Goal: Information Seeking & Learning: Learn about a topic

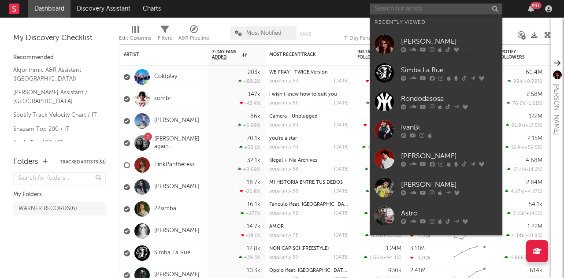
click at [455, 8] on input "text" at bounding box center [436, 9] width 132 height 11
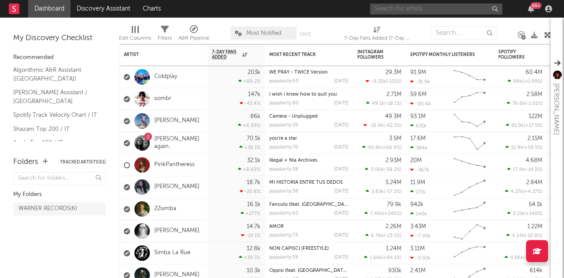
type input "i"
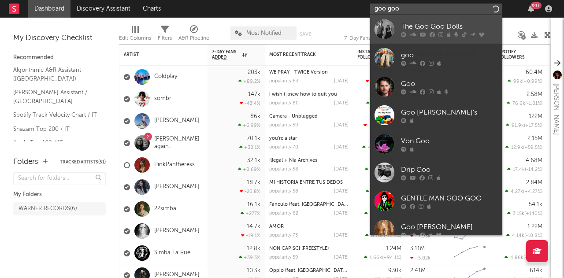
type input "goo goo"
click at [425, 23] on div "The Goo Goo Dolls" at bounding box center [449, 26] width 97 height 11
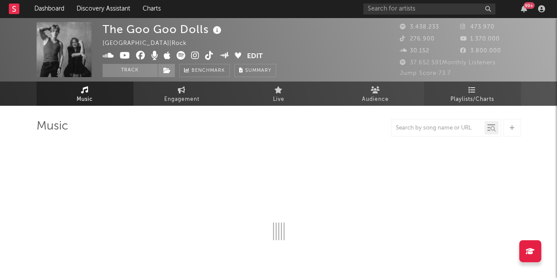
click at [451, 93] on link "Playlists/Charts" at bounding box center [472, 94] width 97 height 24
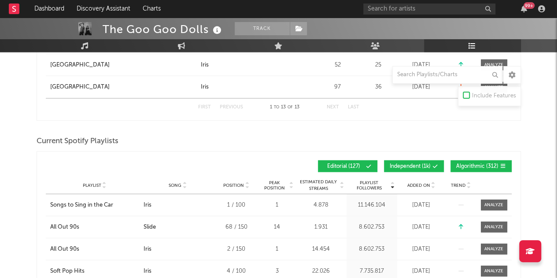
scroll to position [958, 0]
click at [415, 157] on div "Playlist Followers Playlist Song Position Peak Position Playlist Followers Adde…" at bounding box center [279, 166] width 466 height 21
click at [416, 160] on button "Independent ( 1k )" at bounding box center [414, 166] width 60 height 12
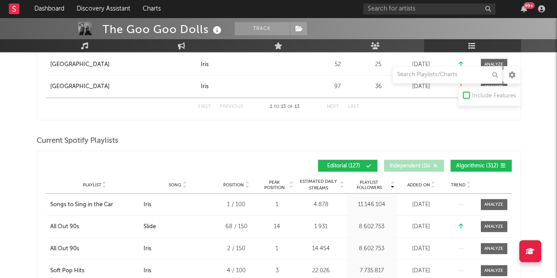
click at [474, 157] on div "Playlist Followers Playlist Song Position Peak Position Playlist Followers Adde…" at bounding box center [279, 166] width 466 height 21
click at [473, 163] on span "Algorithmic ( 312 )" at bounding box center [477, 165] width 42 height 5
click at [426, 187] on div "Playlist City Song Position Peak Position Estimated Daily Streams Playlist Foll…" at bounding box center [279, 185] width 466 height 18
click at [430, 177] on div "Playlist City Song Position Peak Position Estimated Daily Streams Playlist Foll…" at bounding box center [279, 185] width 466 height 18
click at [427, 190] on div "Playlist City Song Position Peak Position Estimated Daily Streams Playlist Foll…" at bounding box center [279, 185] width 466 height 18
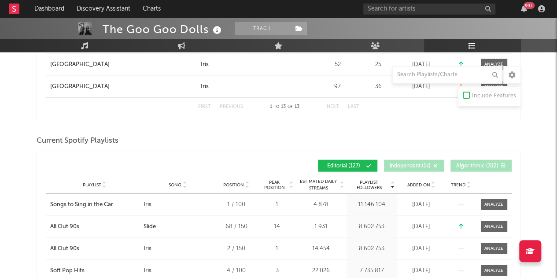
click at [433, 182] on icon at bounding box center [433, 184] width 4 height 4
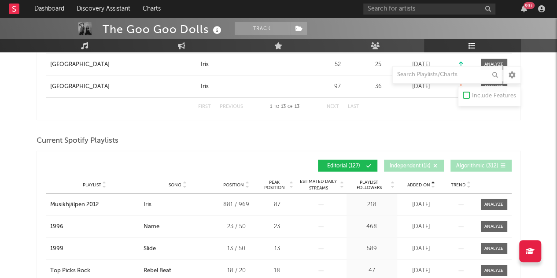
click at [433, 182] on icon at bounding box center [433, 184] width 4 height 4
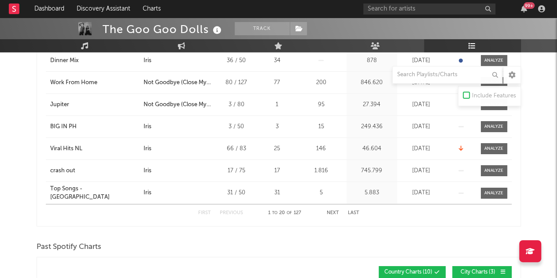
scroll to position [1389, 0]
click at [334, 211] on button "Next" at bounding box center [333, 212] width 12 height 5
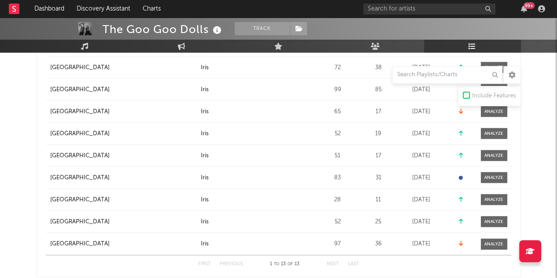
scroll to position [763, 0]
